Goal: Use online tool/utility: Utilize a website feature to perform a specific function

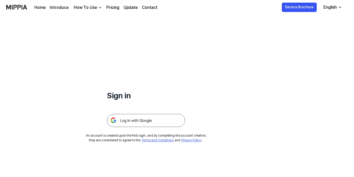
click at [142, 124] on img at bounding box center [146, 120] width 78 height 13
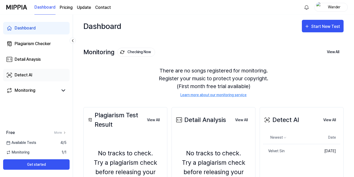
click at [15, 74] on div "Detect AI" at bounding box center [24, 75] width 18 height 6
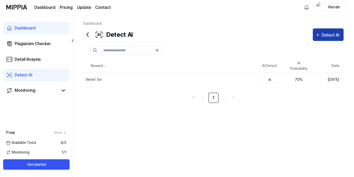
click at [323, 34] on div "Detect AI" at bounding box center [331, 35] width 19 height 7
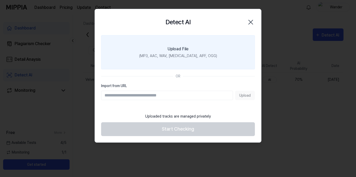
click at [179, 54] on div "(MP3, AAC, WAV, [MEDICAL_DATA], AIFF, OGG)" at bounding box center [178, 55] width 78 height 5
click at [0, 0] on input "Upload File (MP3, AAC, WAV, [MEDICAL_DATA], AIFF, OGG)" at bounding box center [0, 0] width 0 height 0
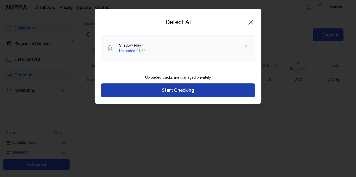
click at [163, 90] on button "Start Checking" at bounding box center [178, 90] width 154 height 14
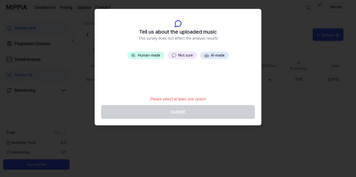
click at [153, 55] on button "🎼 Human-made" at bounding box center [145, 56] width 37 height 8
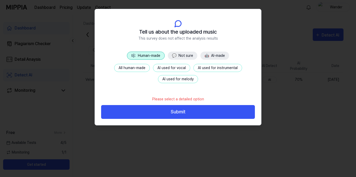
click at [134, 68] on button "All human-made" at bounding box center [132, 68] width 36 height 8
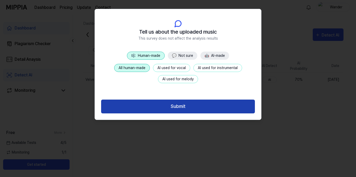
click at [166, 106] on button "Submit" at bounding box center [178, 107] width 154 height 14
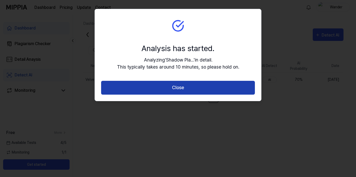
click at [173, 86] on button "Close" at bounding box center [178, 88] width 154 height 14
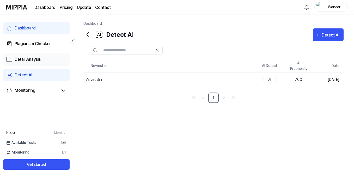
click at [33, 55] on link "Detail Anaysis" at bounding box center [36, 59] width 67 height 13
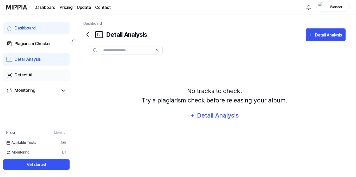
click at [25, 73] on div "Detect AI" at bounding box center [24, 75] width 18 height 6
